Goal: Transaction & Acquisition: Purchase product/service

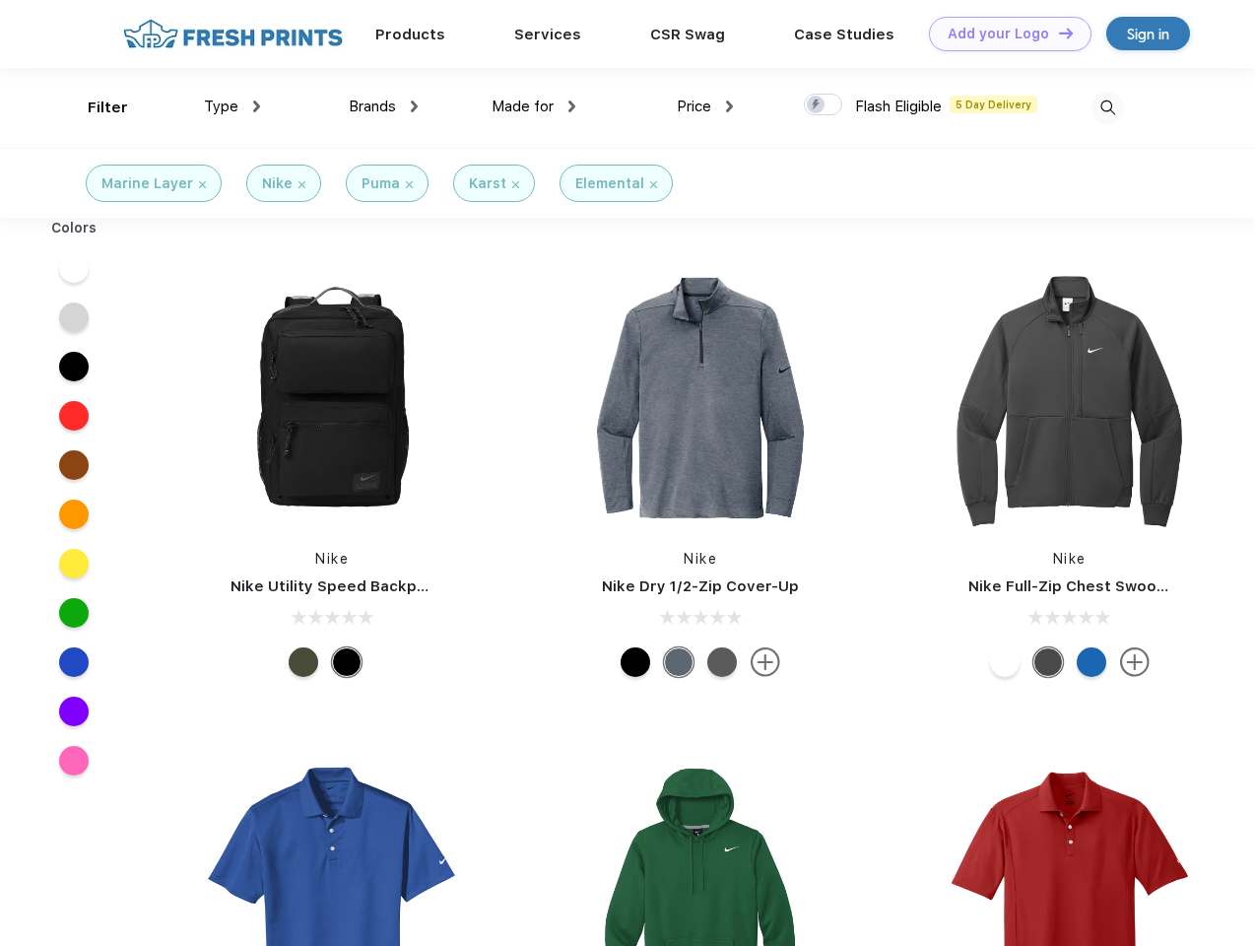
click at [1003, 33] on link "Add your Logo Design Tool" at bounding box center [1010, 34] width 163 height 34
click at [0, 0] on div "Design Tool" at bounding box center [0, 0] width 0 height 0
click at [1057, 33] on link "Add your Logo Design Tool" at bounding box center [1010, 34] width 163 height 34
click at [95, 107] on div "Filter" at bounding box center [108, 108] width 40 height 23
click at [233, 106] on span "Type" at bounding box center [221, 107] width 34 height 18
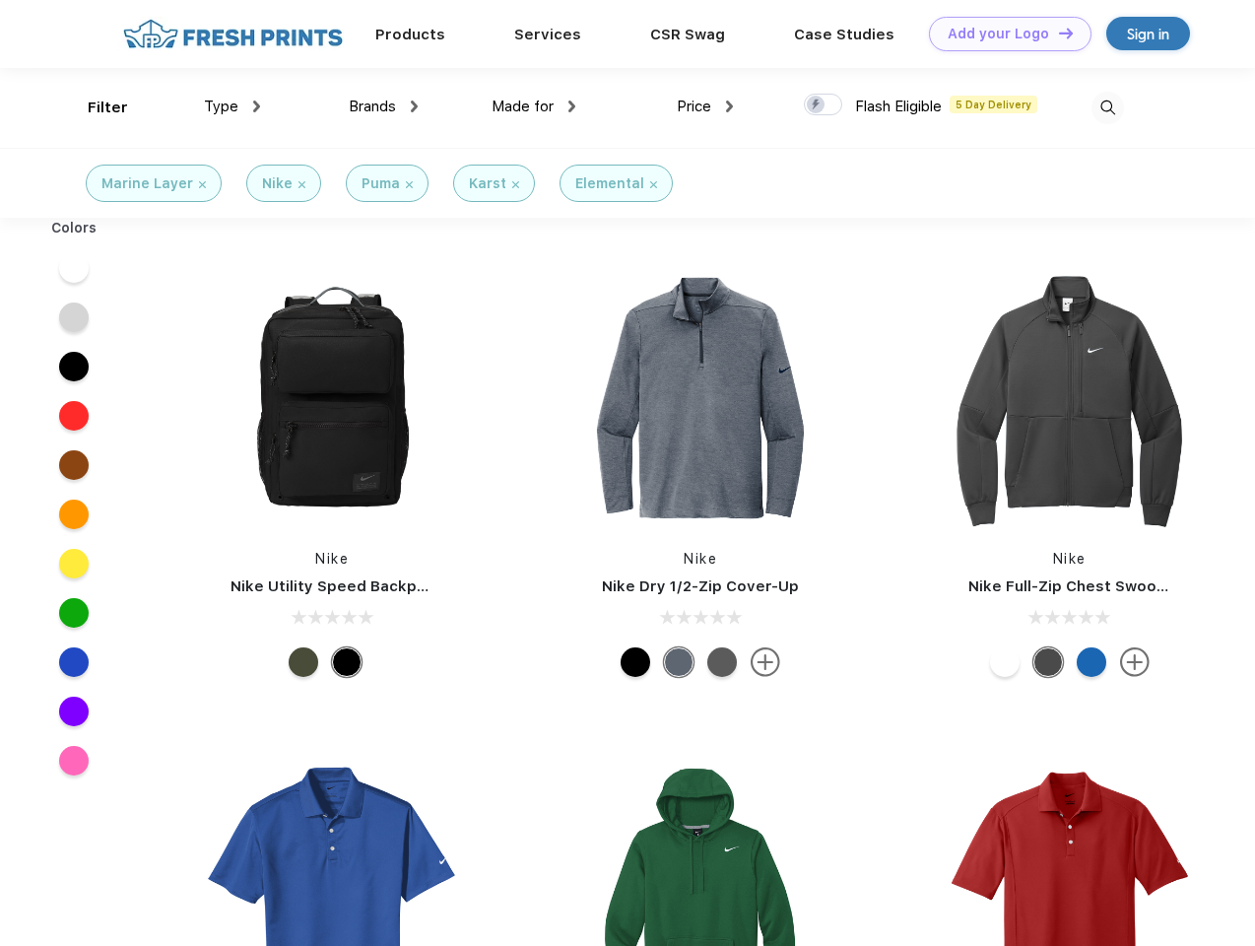
click at [383, 106] on span "Brands" at bounding box center [372, 107] width 47 height 18
click at [534, 106] on span "Made for" at bounding box center [523, 107] width 62 height 18
click at [705, 106] on span "Price" at bounding box center [694, 107] width 34 height 18
click at [824, 105] on div at bounding box center [823, 105] width 38 height 22
click at [817, 105] on input "checkbox" at bounding box center [810, 99] width 13 height 13
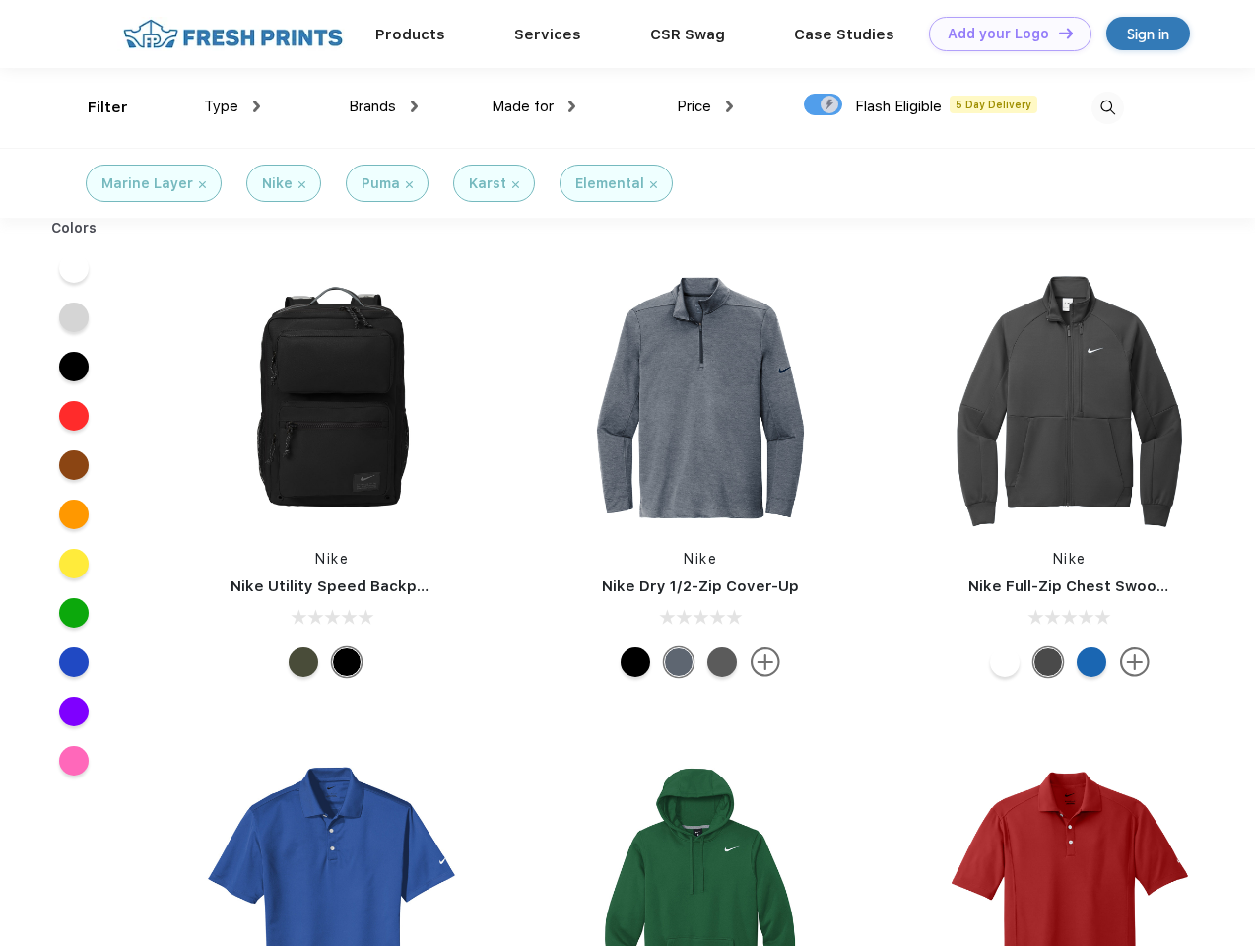
click at [1107, 107] on img at bounding box center [1108, 108] width 33 height 33
